Goal: Understand process/instructions: Learn about a topic

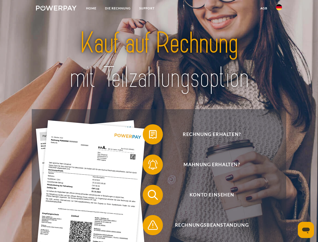
click at [56, 9] on img at bounding box center [56, 8] width 41 height 5
click at [279, 9] on img at bounding box center [279, 7] width 6 height 6
click at [264, 8] on link "agb" at bounding box center [264, 8] width 16 height 9
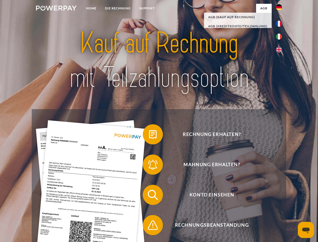
click at [149, 135] on span at bounding box center [145, 134] width 25 height 25
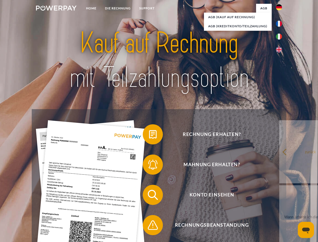
click at [279, 165] on link "zurück" at bounding box center [310, 151] width 63 height 63
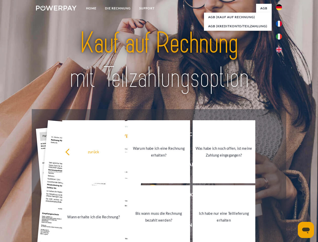
click at [149, 196] on span at bounding box center [145, 194] width 25 height 25
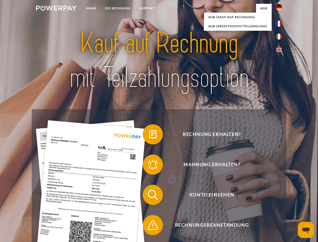
click at [149, 226] on span at bounding box center [145, 224] width 25 height 25
click at [306, 230] on icon "Messaging-Fenster öffnen" at bounding box center [306, 230] width 8 height 6
